Goal: Transaction & Acquisition: Purchase product/service

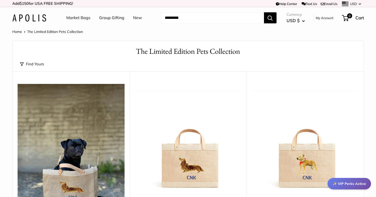
click at [81, 18] on link "Market Bags" at bounding box center [78, 18] width 24 height 8
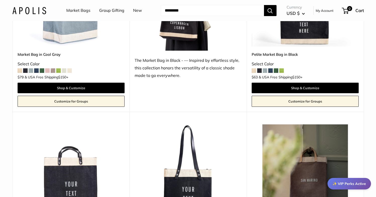
scroll to position [2470, 0]
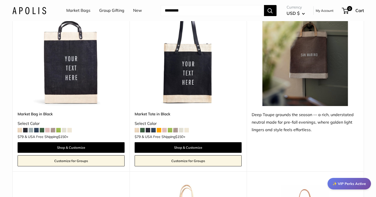
click at [0, 0] on img at bounding box center [0, 0] width 0 height 0
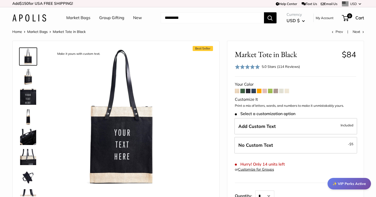
click at [239, 91] on span at bounding box center [237, 91] width 5 height 5
click at [238, 91] on span at bounding box center [237, 91] width 5 height 5
